Goal: Find specific page/section: Find specific page/section

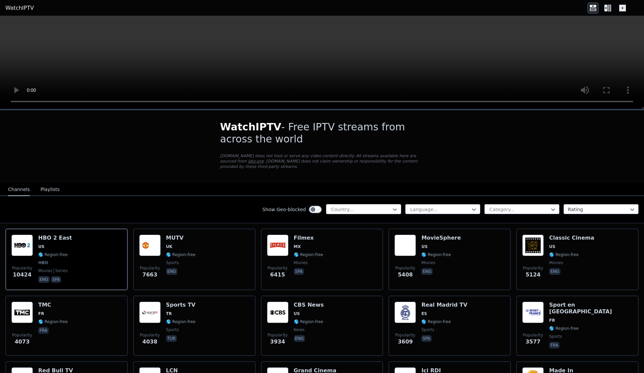
click at [345, 209] on div at bounding box center [360, 209] width 61 height 7
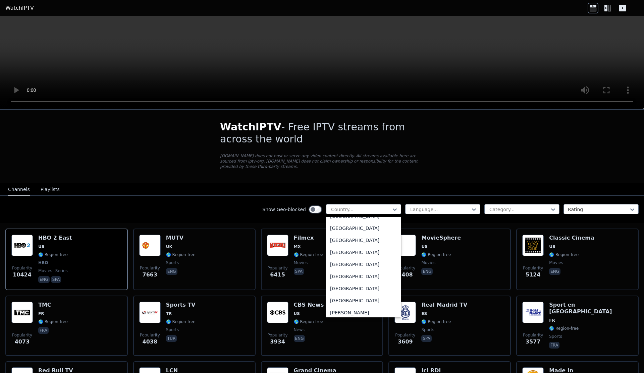
scroll to position [362, 0]
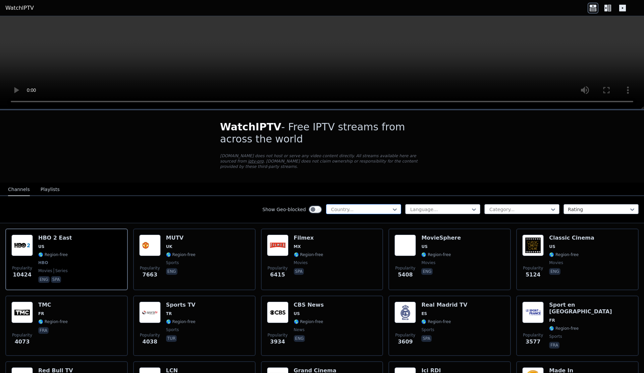
click at [356, 210] on div at bounding box center [360, 209] width 61 height 7
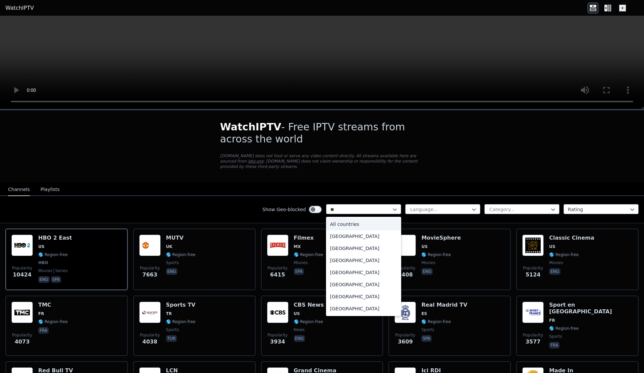
type input "***"
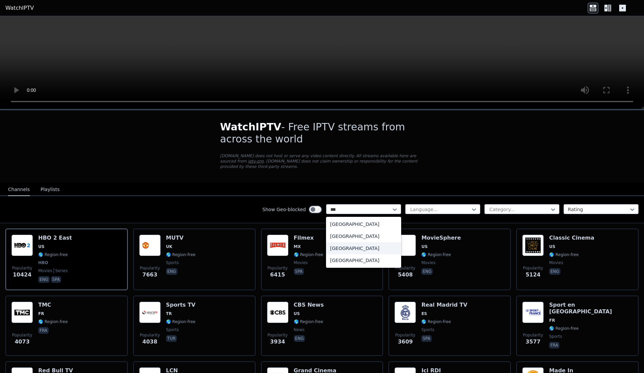
click at [355, 257] on div "[GEOGRAPHIC_DATA]" at bounding box center [363, 261] width 75 height 12
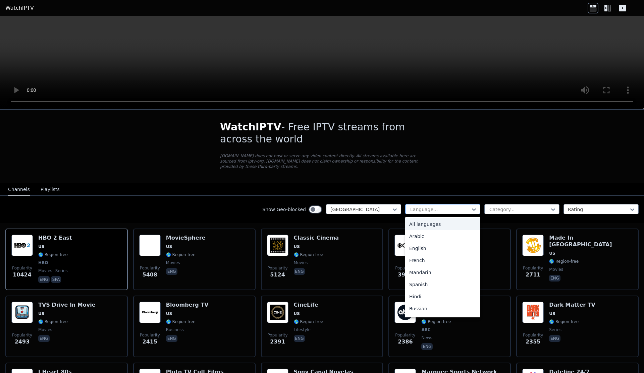
click at [431, 212] on div at bounding box center [440, 209] width 61 height 7
click at [425, 246] on div "English" at bounding box center [442, 249] width 75 height 12
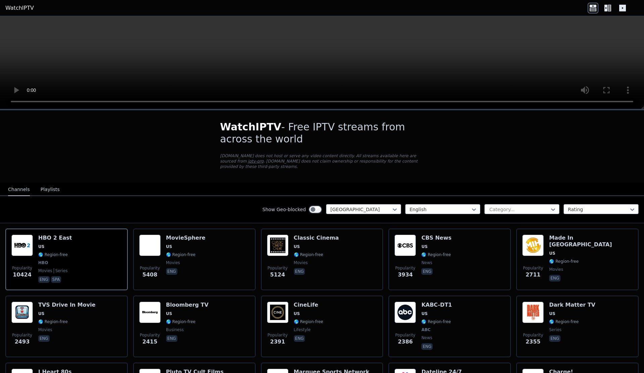
click at [500, 216] on div "Show Geo-blocked [GEOGRAPHIC_DATA] English Category... Rating" at bounding box center [322, 209] width 644 height 27
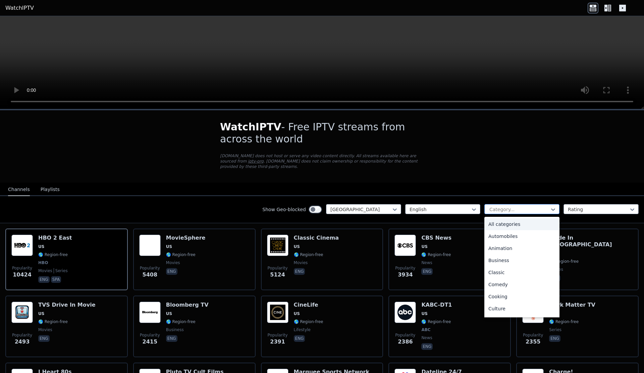
click at [500, 210] on div at bounding box center [519, 209] width 61 height 7
click at [499, 287] on div "Sports" at bounding box center [521, 286] width 75 height 12
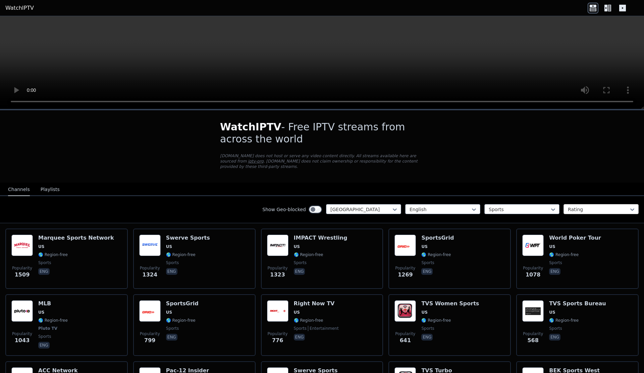
click at [592, 209] on div at bounding box center [598, 209] width 61 height 7
click at [558, 186] on nav "Channels Playlists" at bounding box center [322, 189] width 644 height 13
